Goal: Complete application form

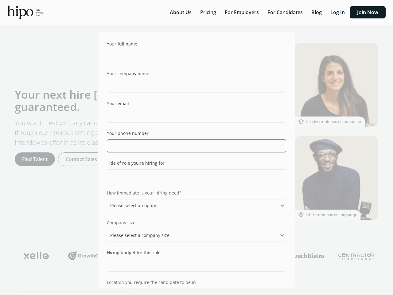
click at [197, 147] on input "tel" at bounding box center [196, 145] width 179 height 13
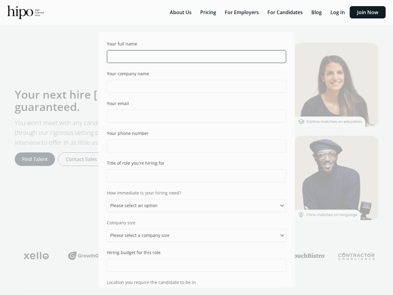
click at [194, 57] on input "text" at bounding box center [196, 56] width 179 height 13
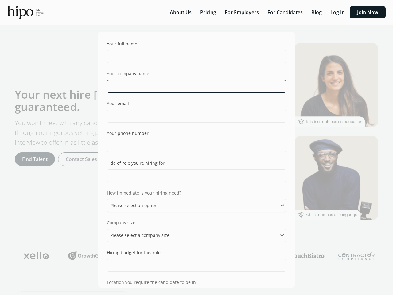
click at [194, 86] on input "text" at bounding box center [196, 86] width 179 height 13
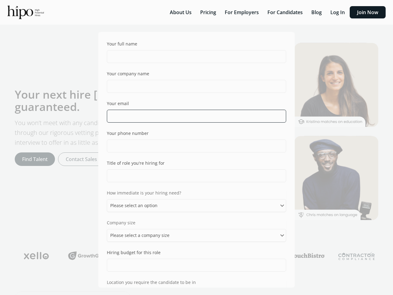
click at [194, 116] on input "email" at bounding box center [196, 116] width 179 height 13
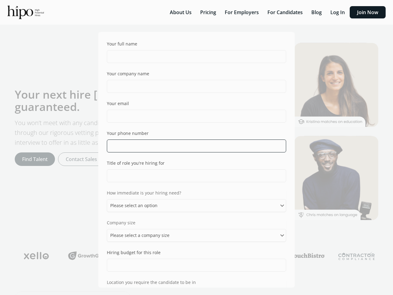
click at [194, 146] on input "tel" at bounding box center [196, 145] width 179 height 13
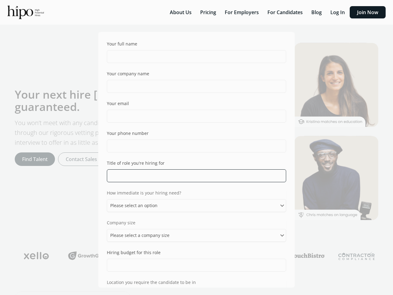
click at [194, 176] on input "text" at bounding box center [196, 175] width 179 height 13
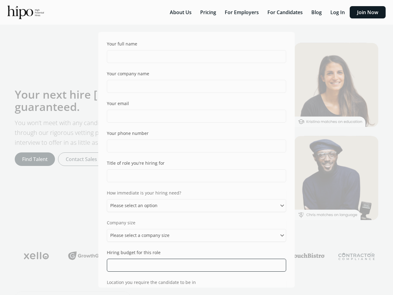
click at [194, 265] on input "text" at bounding box center [196, 265] width 179 height 13
